Goal: Information Seeking & Learning: Learn about a topic

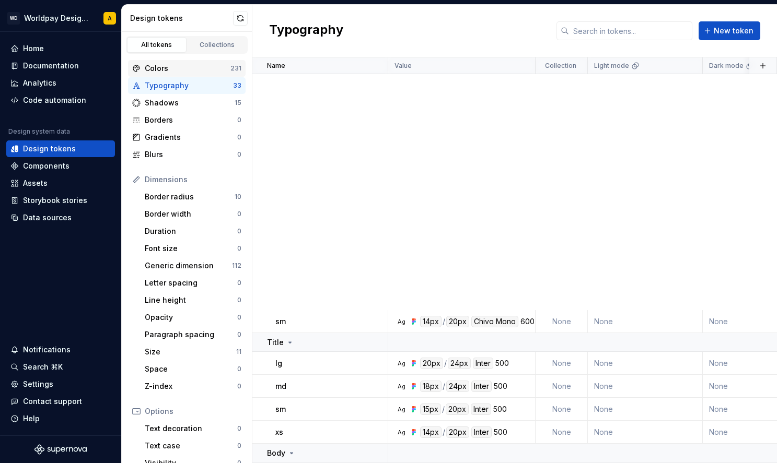
scroll to position [467, 0]
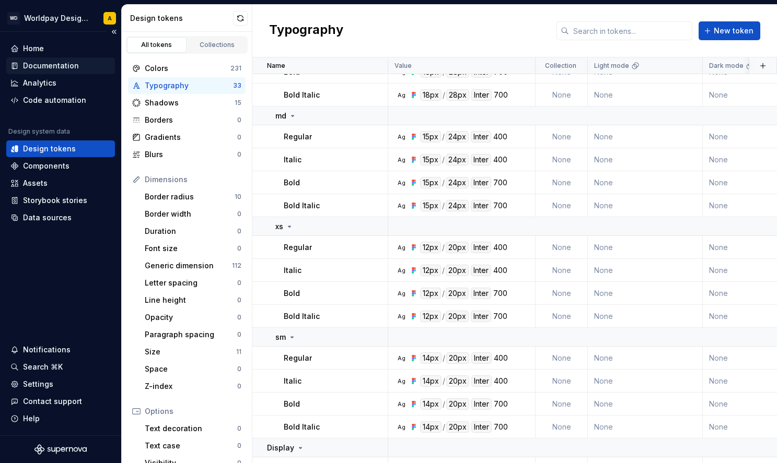
click at [56, 67] on div "Documentation" at bounding box center [51, 66] width 56 height 10
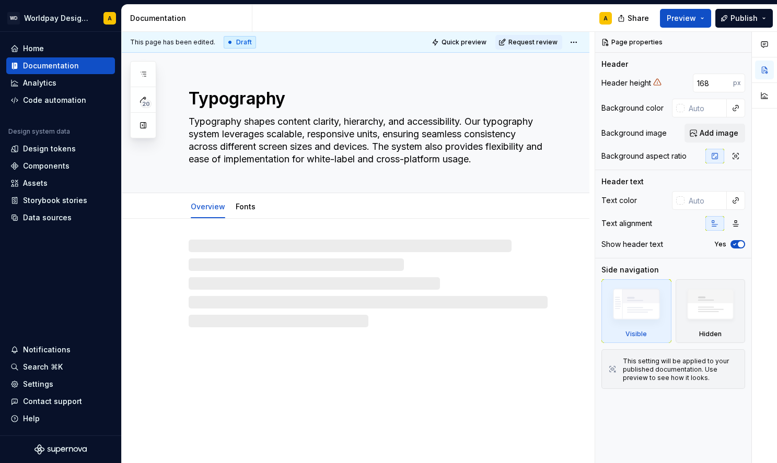
type textarea "*"
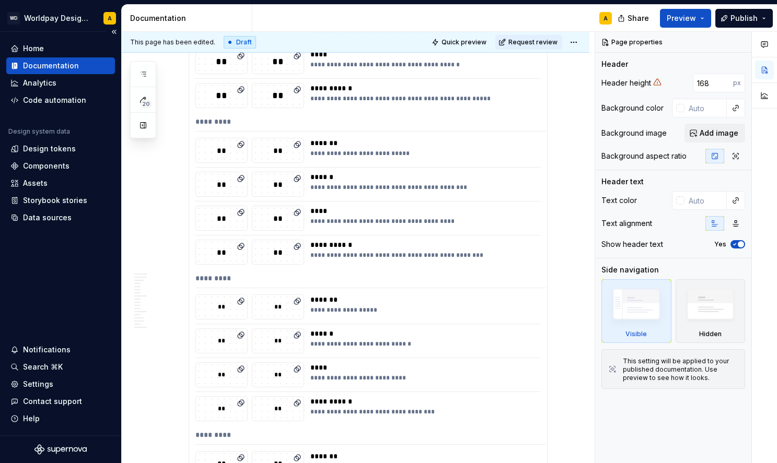
scroll to position [3135, 0]
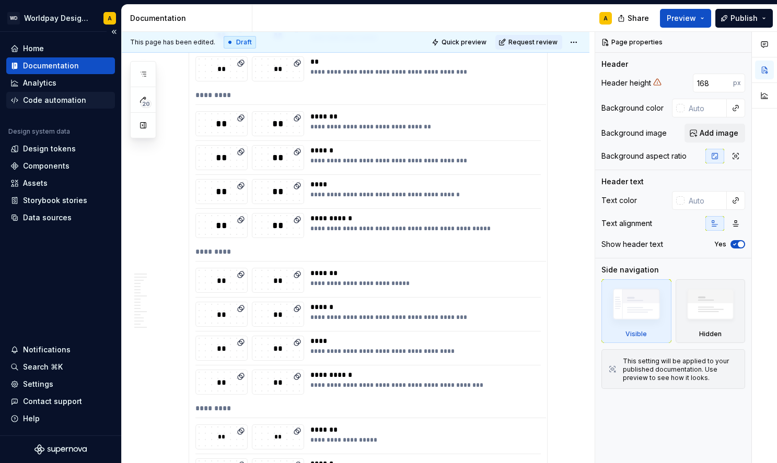
click at [67, 108] on div "Code automation" at bounding box center [60, 100] width 109 height 17
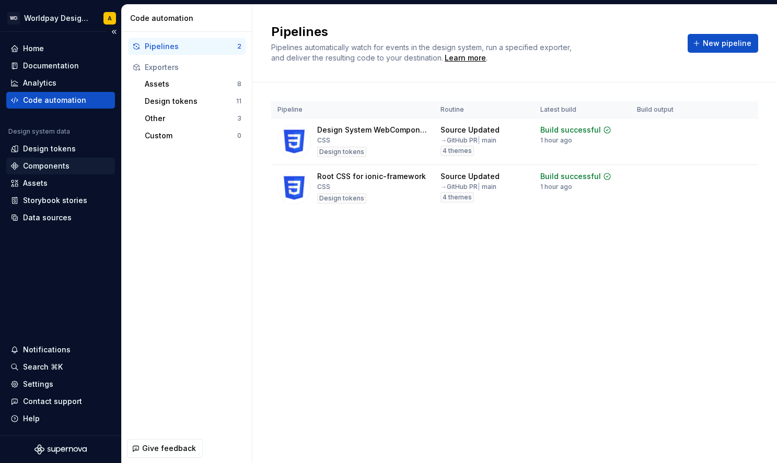
click at [61, 167] on div "Components" at bounding box center [46, 166] width 46 height 10
